Goal: Information Seeking & Learning: Learn about a topic

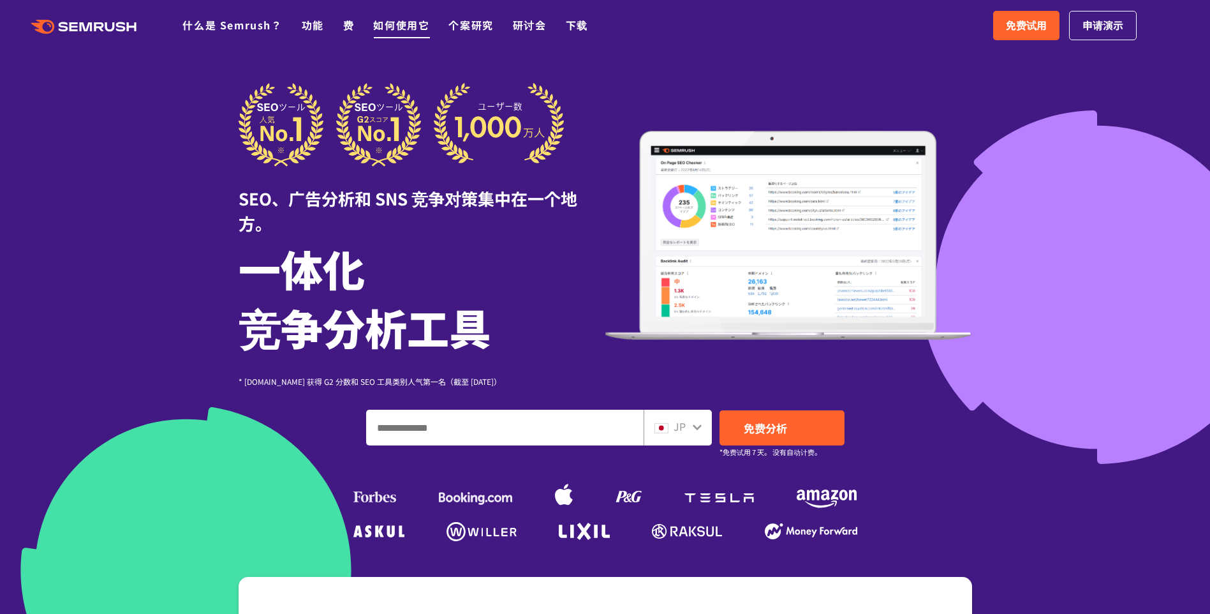
click at [397, 26] on link "如何使用它" at bounding box center [401, 24] width 56 height 15
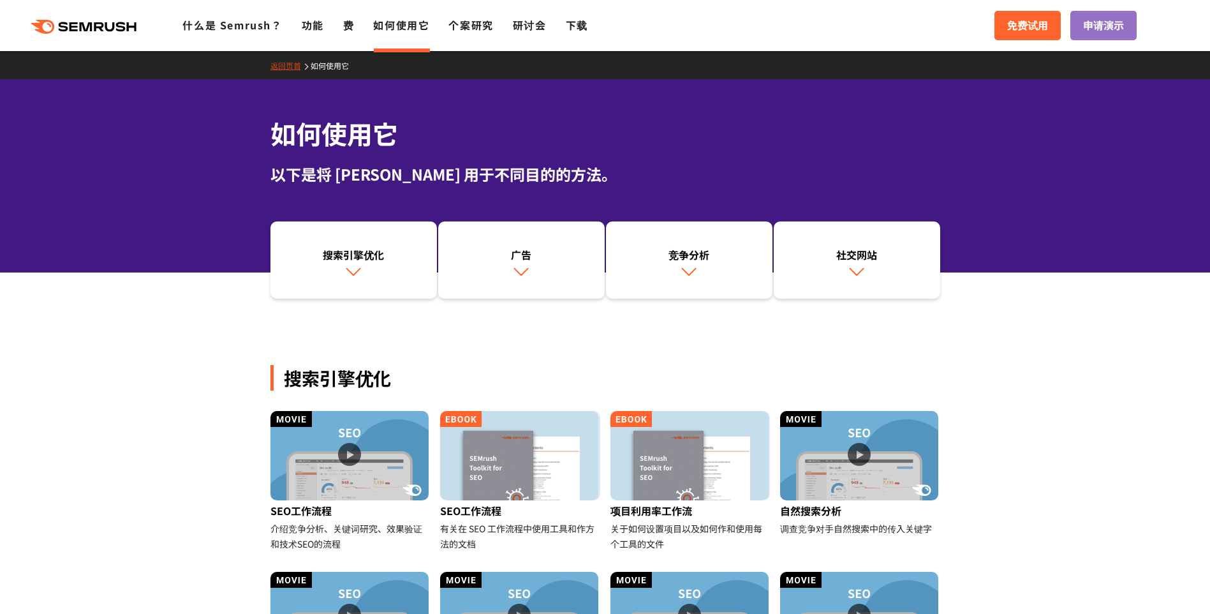
click at [192, 14] on div ".cls {fill: #FF642D;} .cls {fill: #FF642D;} 什么是 Semrush？ 功能 费 如何使用它 个案研究 研讨会 下载…" at bounding box center [605, 25] width 1210 height 38
click at [203, 21] on link "什么是 Semrush？" at bounding box center [232, 24] width 100 height 15
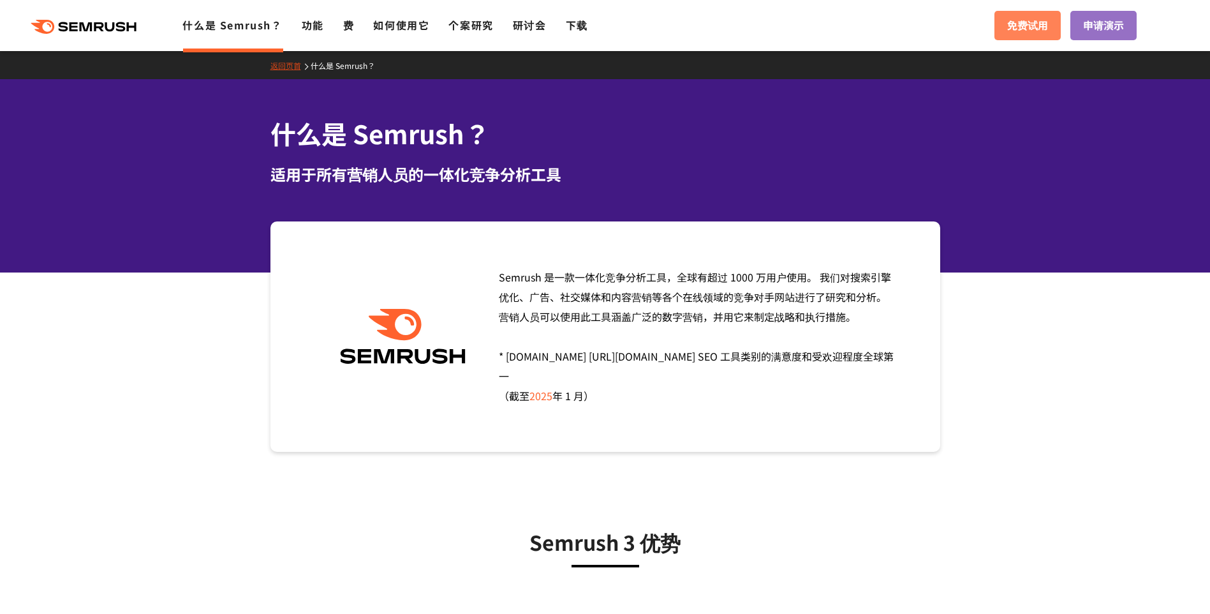
click at [1040, 22] on span "免费试用" at bounding box center [1027, 25] width 41 height 17
